Goal: Information Seeking & Learning: Find specific fact

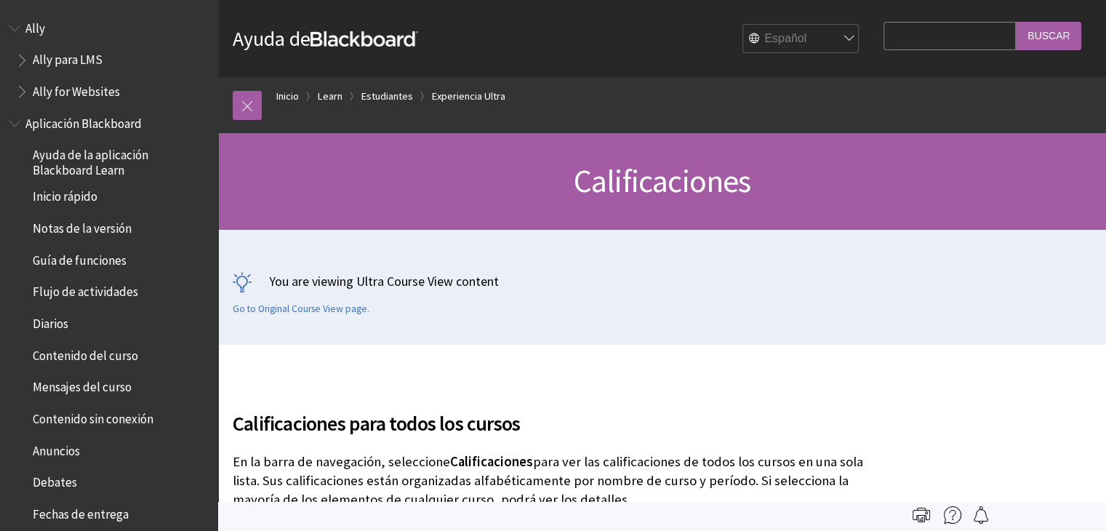
scroll to position [1598, 0]
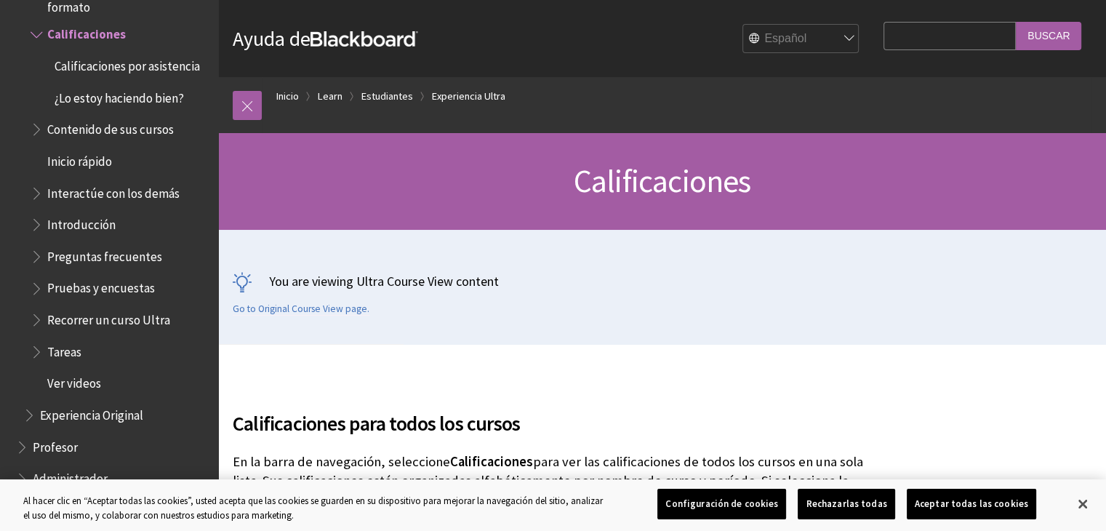
click at [159, 137] on span "Contenido de sus cursos" at bounding box center [110, 127] width 126 height 20
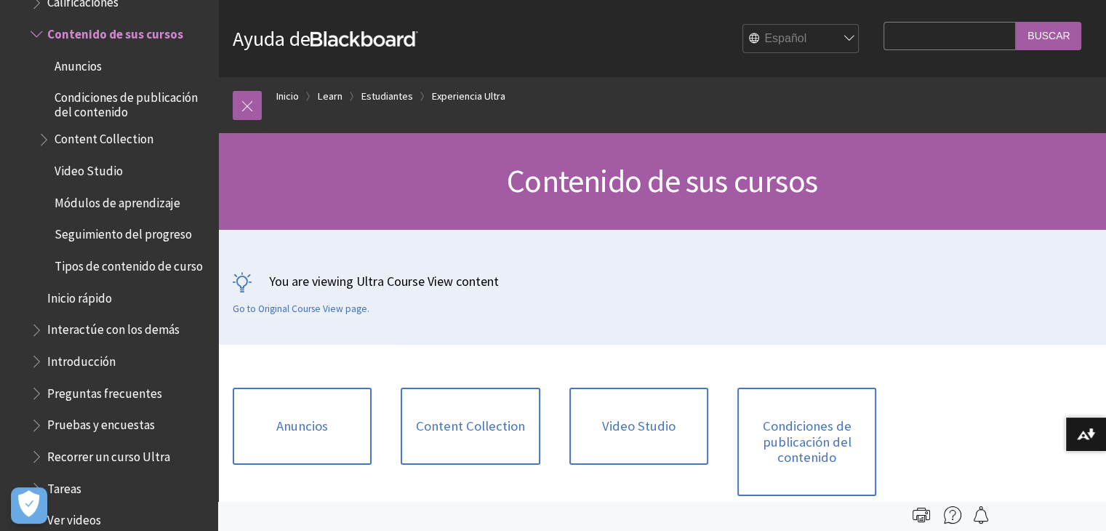
click at [964, 30] on input "Search Query" at bounding box center [949, 36] width 132 height 28
type input "fecha de entregas"
click at [1016, 22] on input "Buscar" at bounding box center [1048, 36] width 65 height 28
click at [1070, 31] on input "Buscar" at bounding box center [1048, 36] width 65 height 28
